Goal: Find specific page/section: Find specific page/section

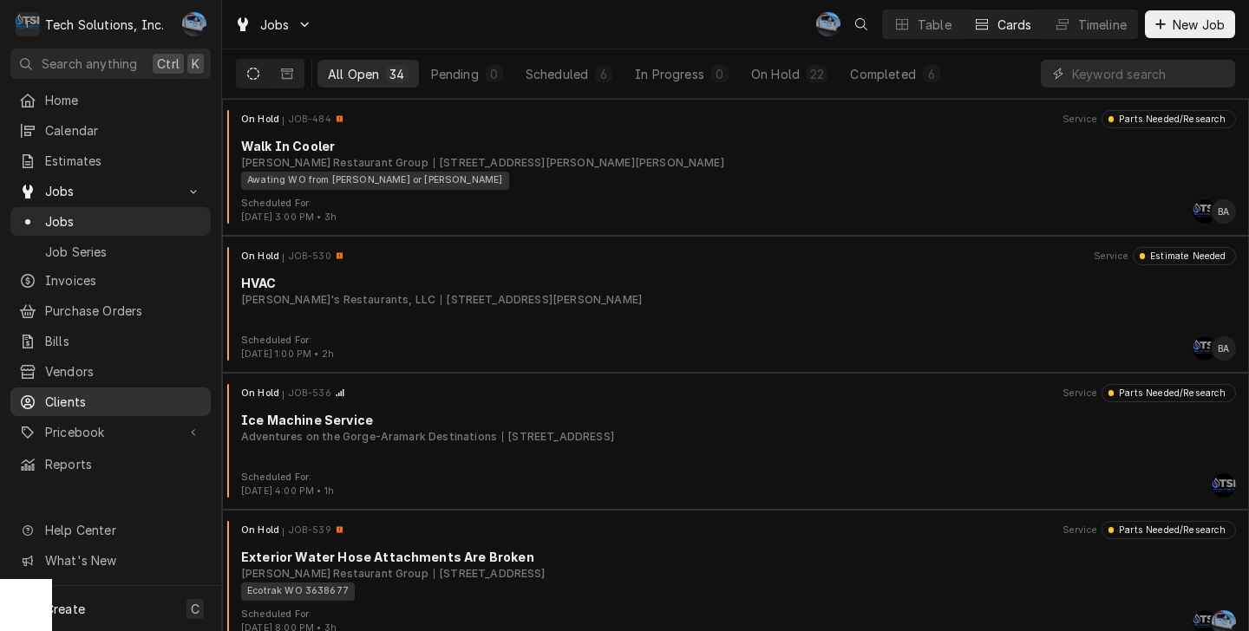
click at [98, 393] on span "Clients" at bounding box center [123, 402] width 157 height 18
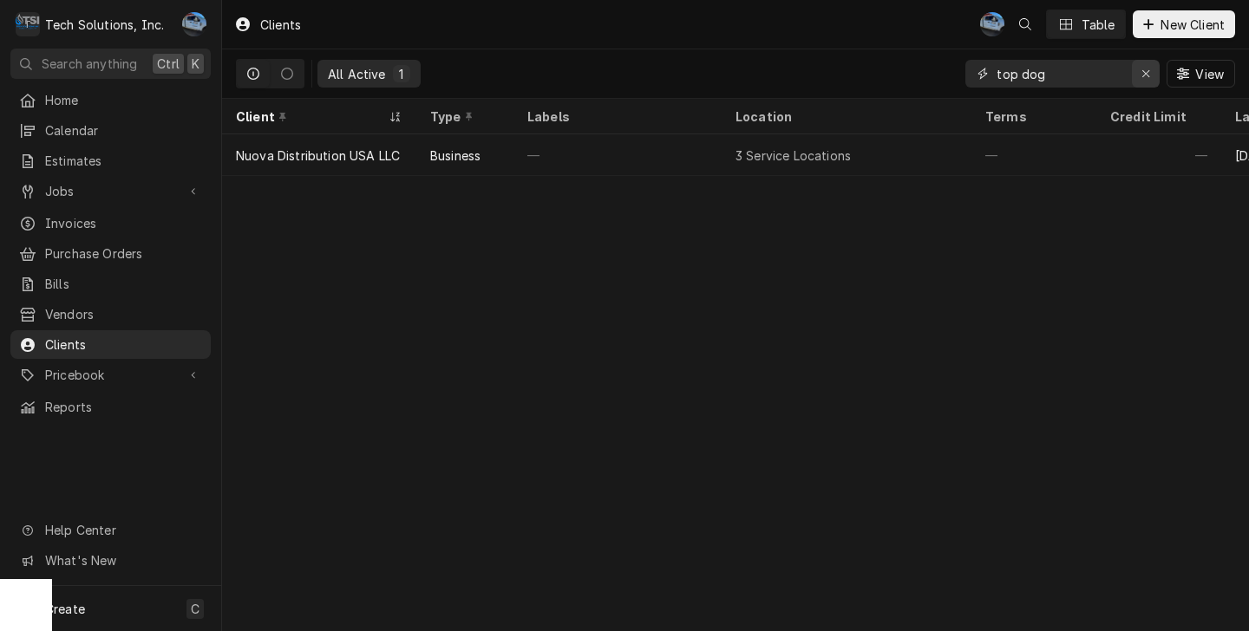
click at [1137, 73] on div "Erase input" at bounding box center [1145, 73] width 17 height 17
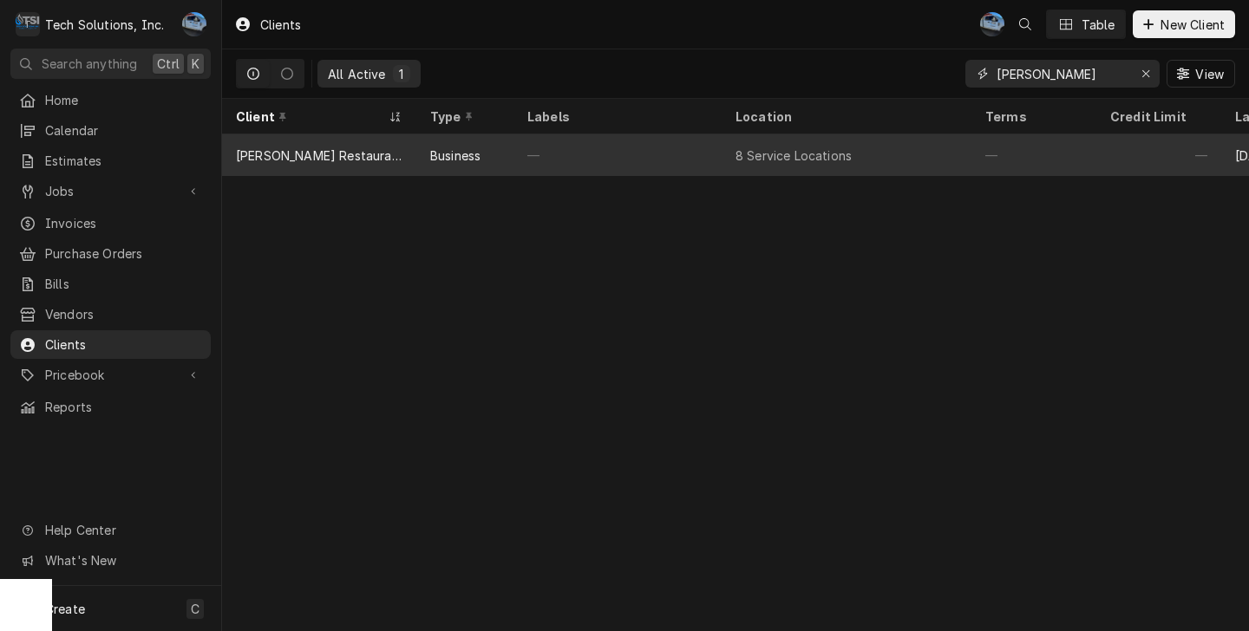
type input "flynn"
click at [406, 160] on div "[PERSON_NAME] Restaurant Group" at bounding box center [319, 155] width 194 height 42
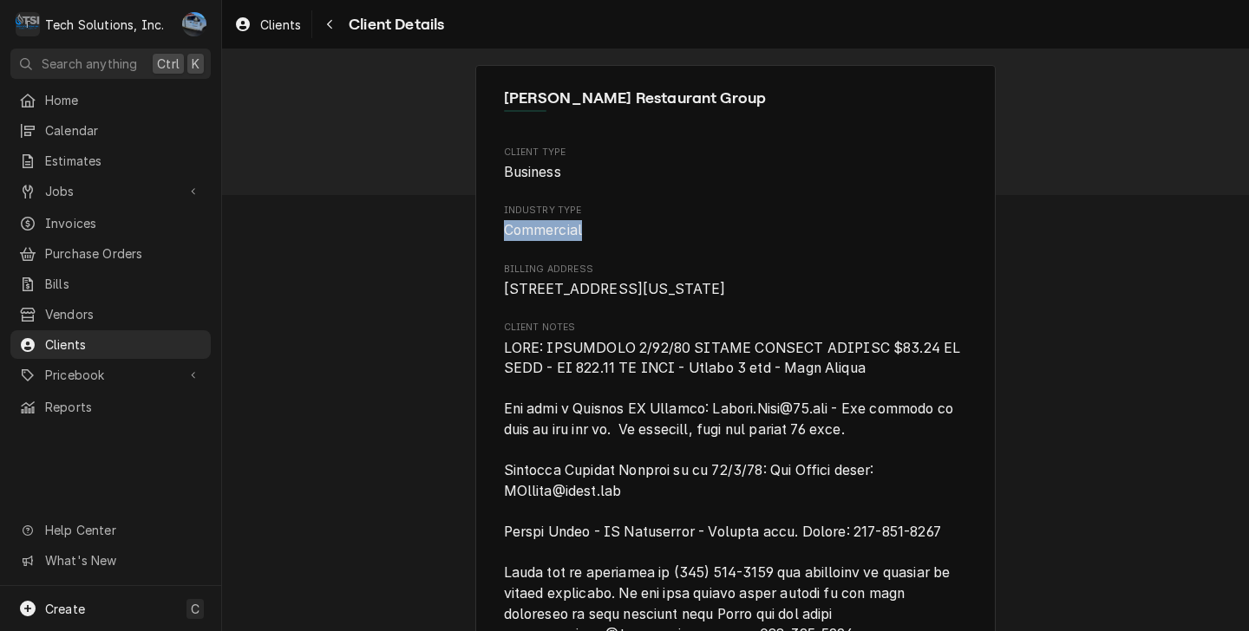
drag, startPoint x: 575, startPoint y: 228, endPoint x: 491, endPoint y: 227, distance: 84.1
drag, startPoint x: 491, startPoint y: 227, endPoint x: 475, endPoint y: 237, distance: 18.3
drag, startPoint x: 660, startPoint y: 236, endPoint x: 665, endPoint y: 246, distance: 11.6
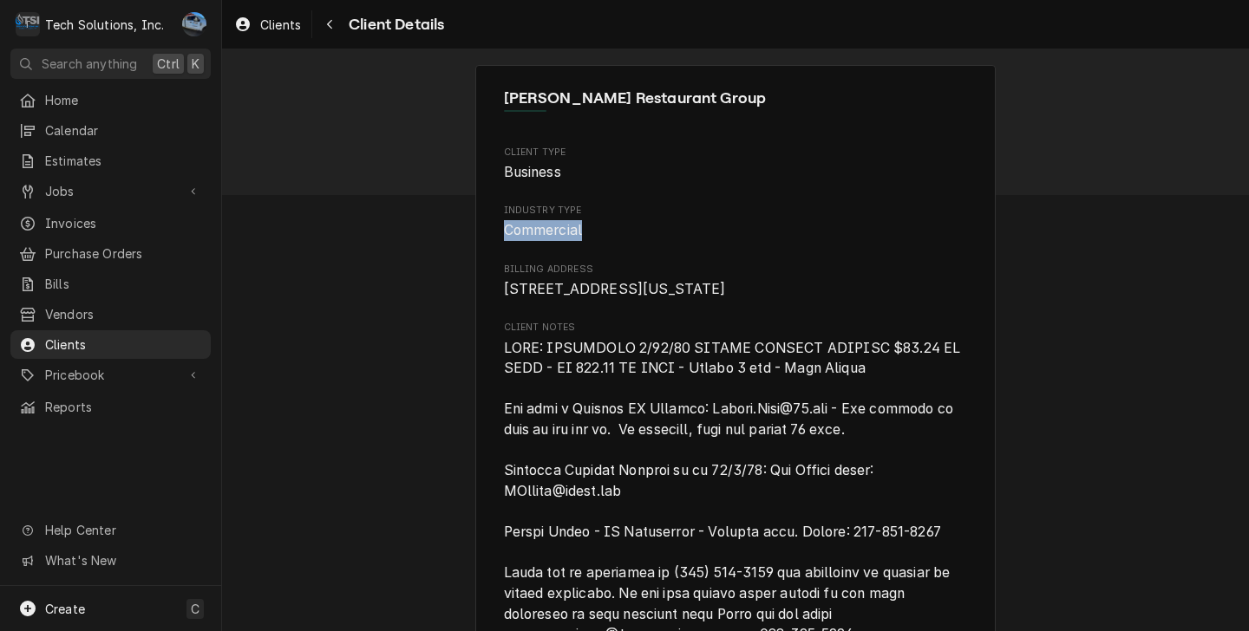
click at [661, 236] on span "Commercial" at bounding box center [736, 230] width 464 height 21
drag, startPoint x: 701, startPoint y: 263, endPoint x: 746, endPoint y: 303, distance: 60.2
click at [701, 264] on span "Billing Address" at bounding box center [736, 270] width 464 height 14
drag, startPoint x: 1140, startPoint y: 343, endPoint x: 1129, endPoint y: 342, distance: 11.4
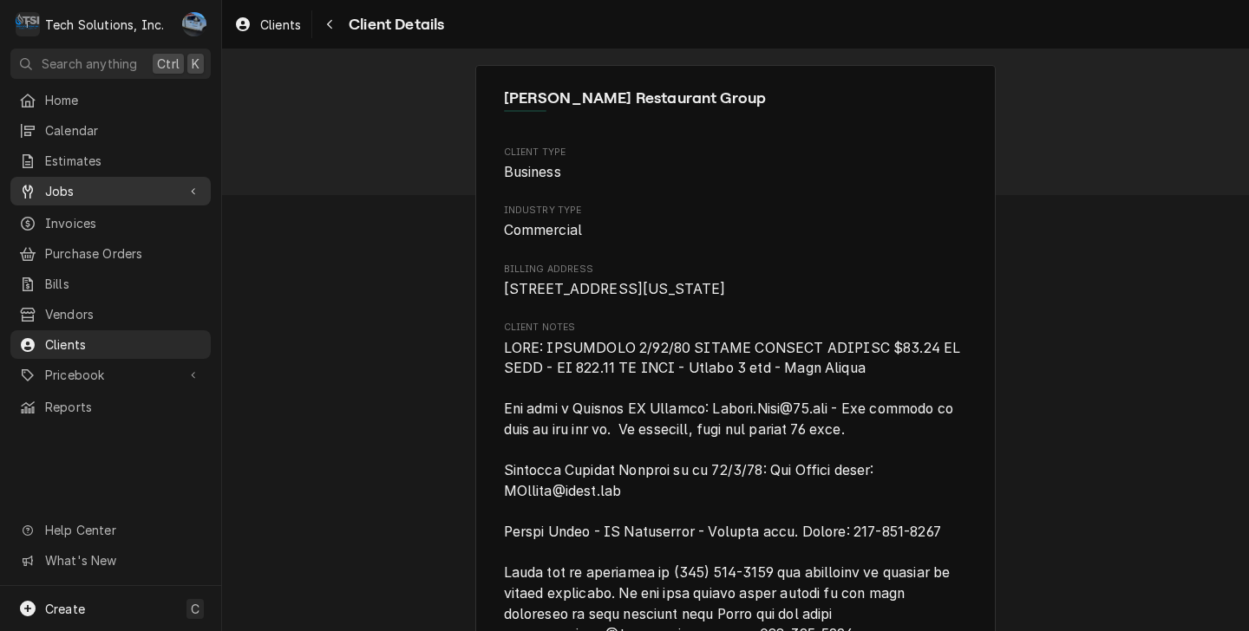
click at [89, 186] on span "Jobs" at bounding box center [110, 191] width 131 height 18
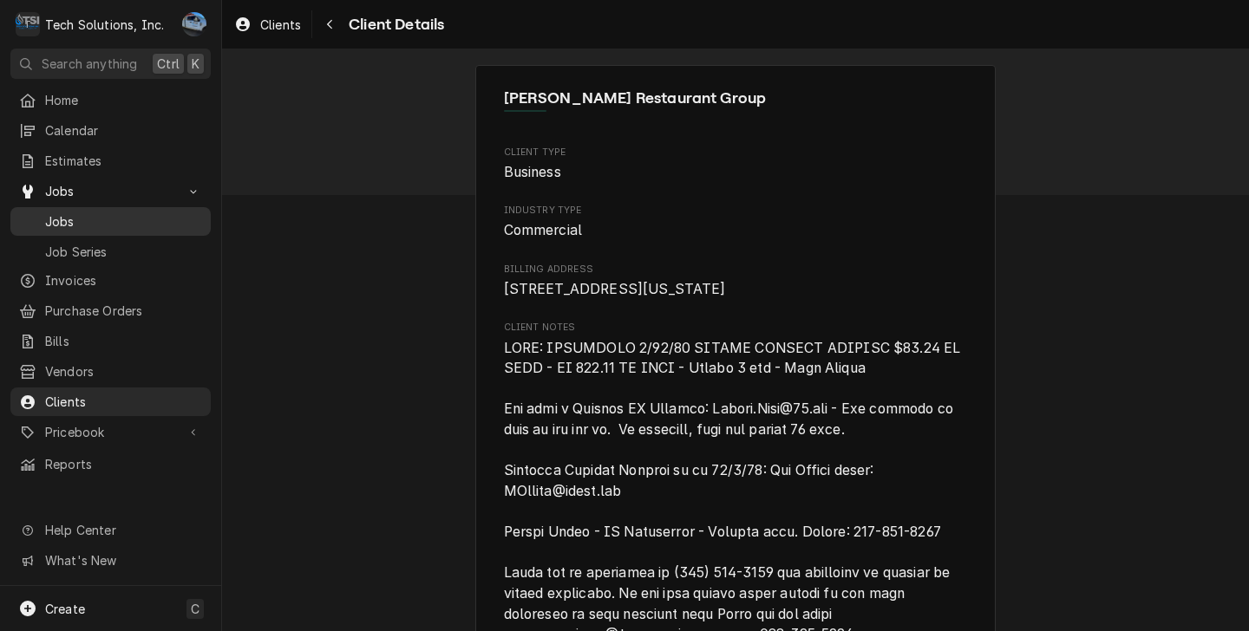
click at [111, 212] on span "Jobs" at bounding box center [123, 221] width 157 height 18
